Goal: Information Seeking & Learning: Learn about a topic

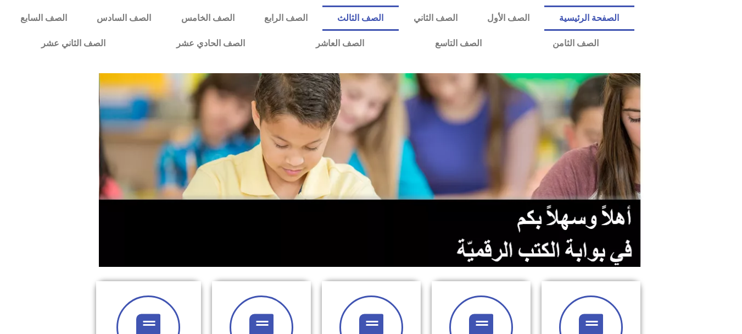
click at [398, 18] on link "الصف الثالث" at bounding box center [361, 17] width 76 height 25
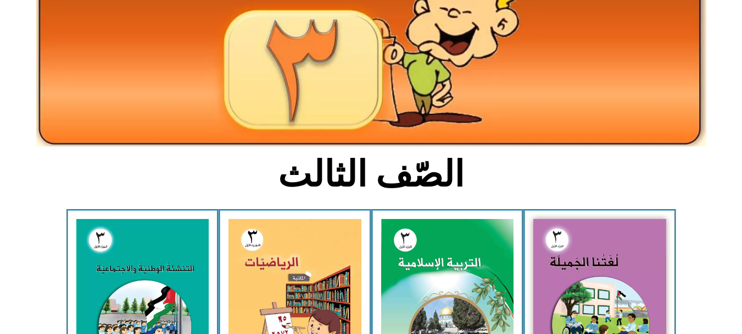
scroll to position [117, 0]
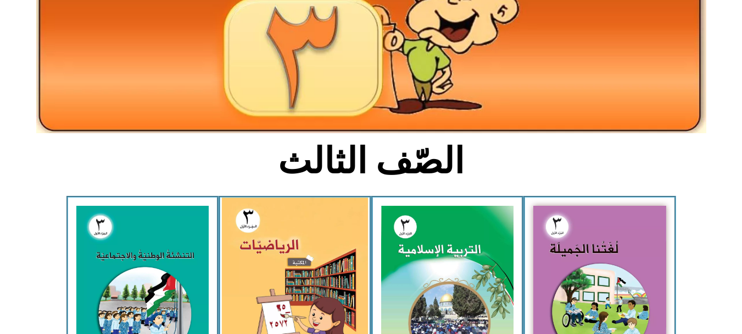
click at [302, 260] on img at bounding box center [295, 287] width 146 height 180
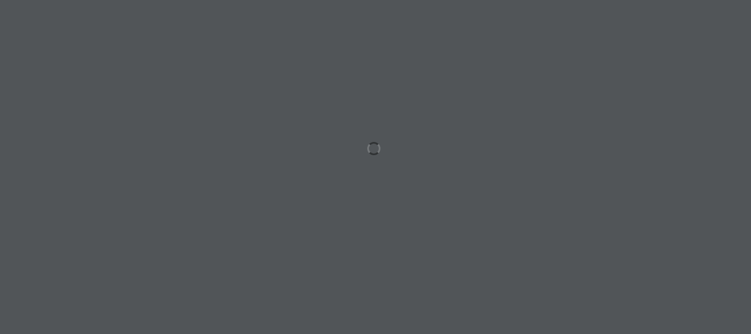
click at [302, 260] on div at bounding box center [375, 167] width 751 height 334
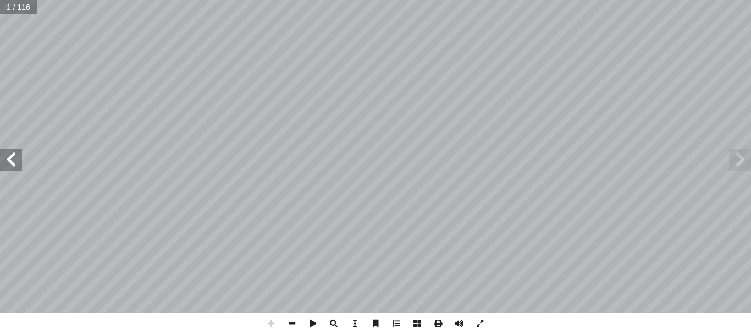
click at [740, 165] on span at bounding box center [740, 159] width 22 height 22
click at [315, 319] on span at bounding box center [312, 323] width 21 height 21
click at [18, 165] on span at bounding box center [11, 159] width 22 height 22
click at [19, 164] on span at bounding box center [11, 159] width 22 height 22
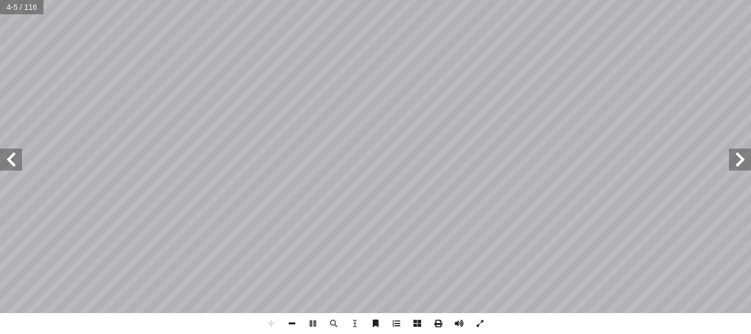
click at [19, 164] on span at bounding box center [11, 159] width 22 height 22
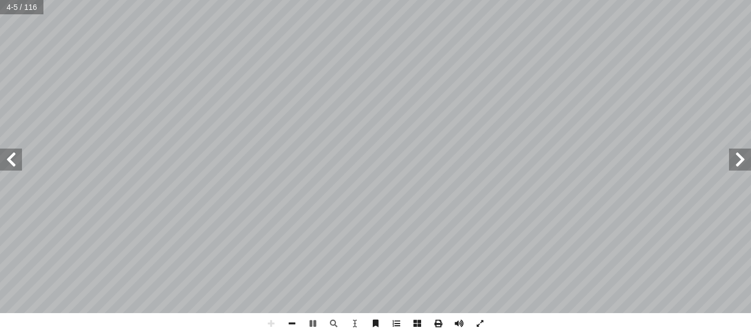
click at [19, 164] on span at bounding box center [11, 159] width 22 height 22
click at [291, 324] on span at bounding box center [291, 323] width 21 height 21
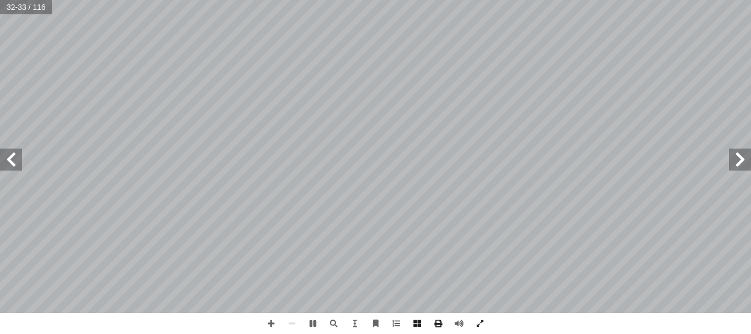
click at [745, 163] on span at bounding box center [740, 159] width 22 height 22
click at [311, 321] on span at bounding box center [312, 323] width 21 height 21
click at [479, 324] on span at bounding box center [479, 323] width 21 height 21
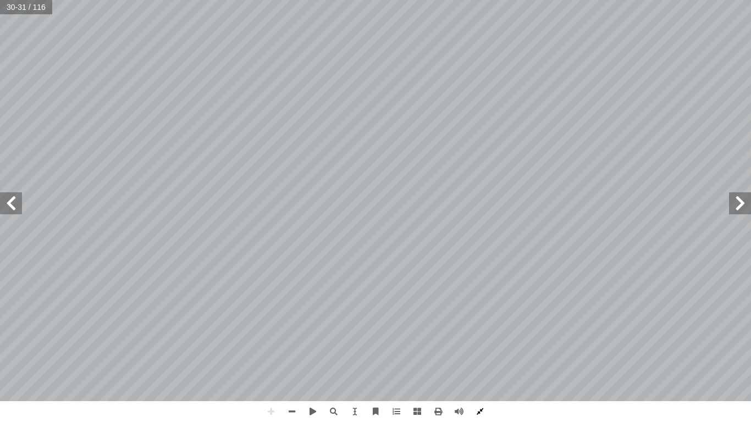
click at [482, 333] on span at bounding box center [479, 411] width 21 height 21
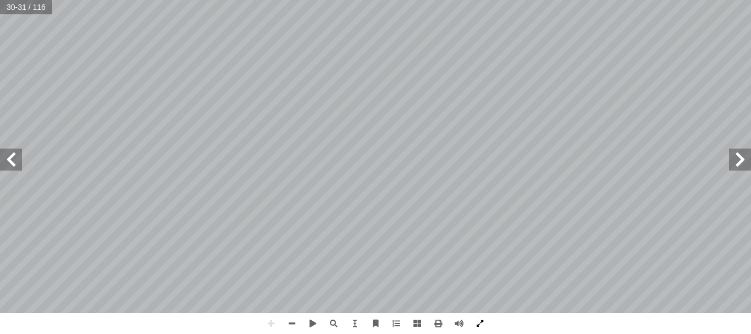
click at [477, 325] on span at bounding box center [479, 323] width 21 height 21
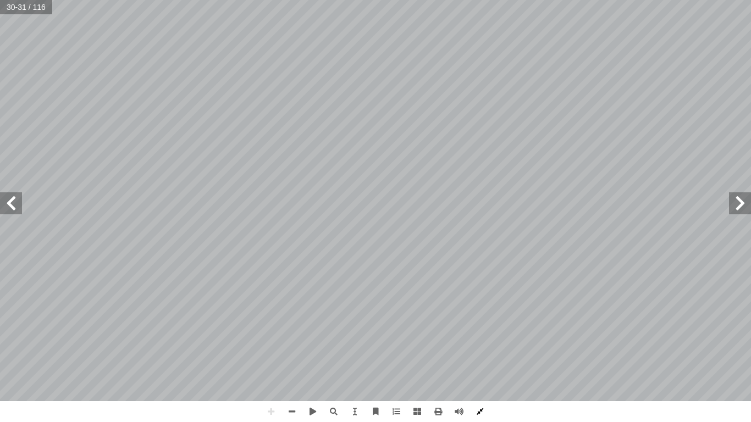
click at [481, 333] on span at bounding box center [479, 411] width 21 height 21
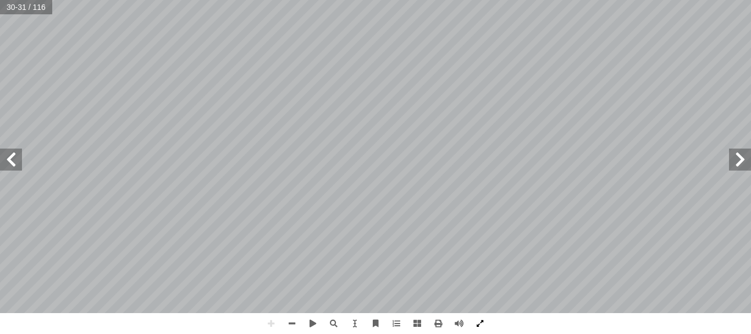
click at [481, 320] on span at bounding box center [479, 323] width 21 height 21
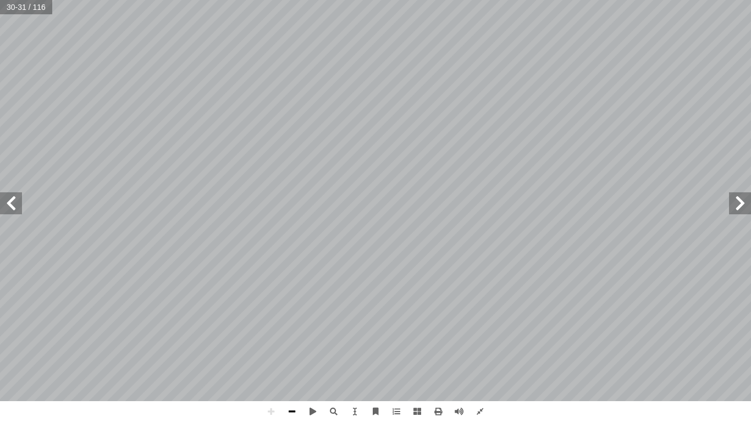
click at [293, 333] on span at bounding box center [291, 411] width 21 height 21
click at [272, 333] on span at bounding box center [270, 411] width 21 height 21
click at [18, 201] on span at bounding box center [11, 203] width 22 height 22
